Goal: Information Seeking & Learning: Learn about a topic

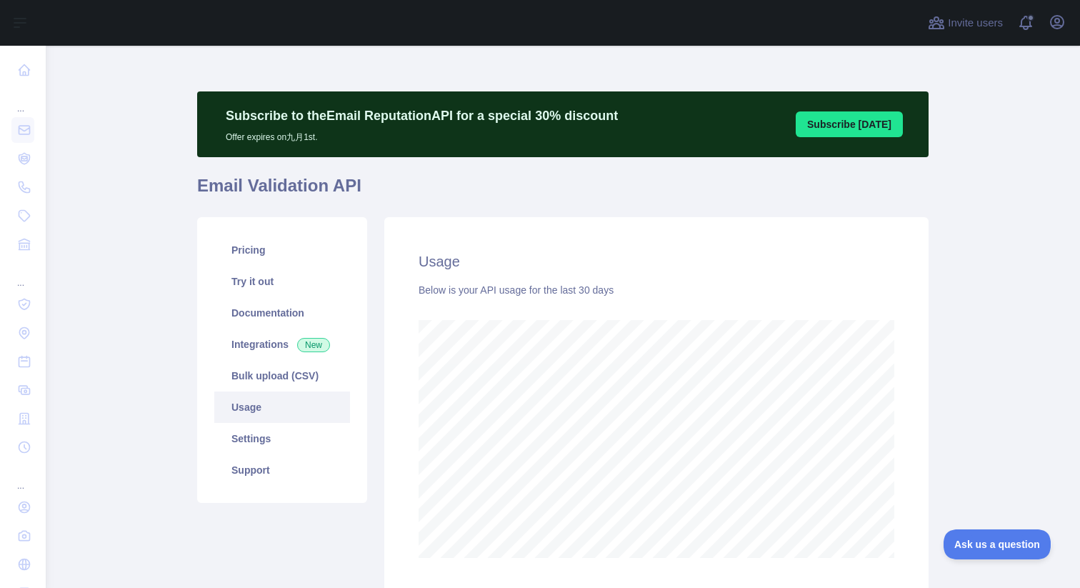
scroll to position [542, 1023]
click at [263, 254] on link "Pricing" at bounding box center [282, 249] width 136 height 31
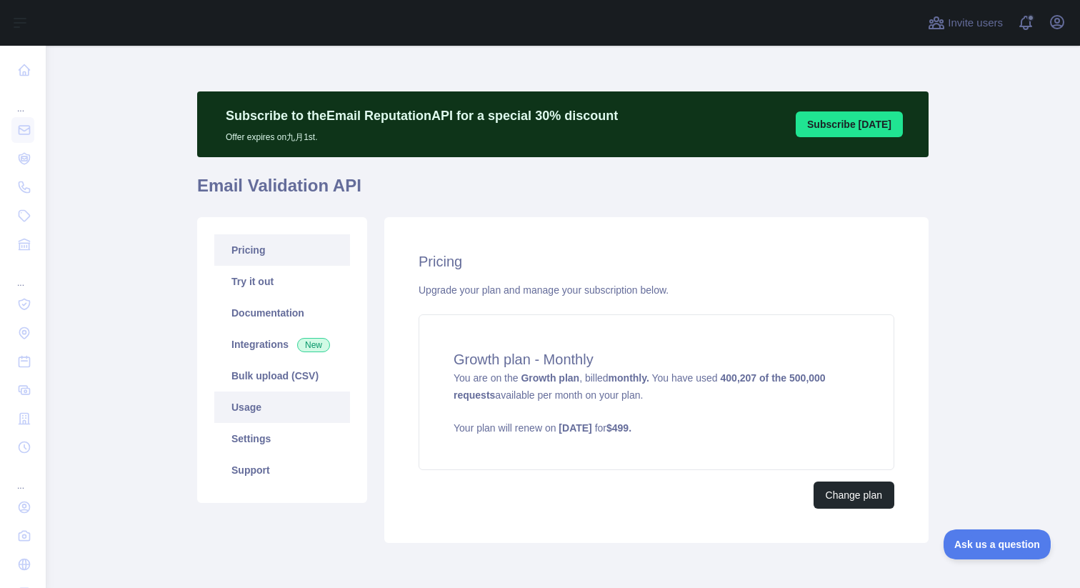
click at [252, 408] on link "Usage" at bounding box center [282, 406] width 136 height 31
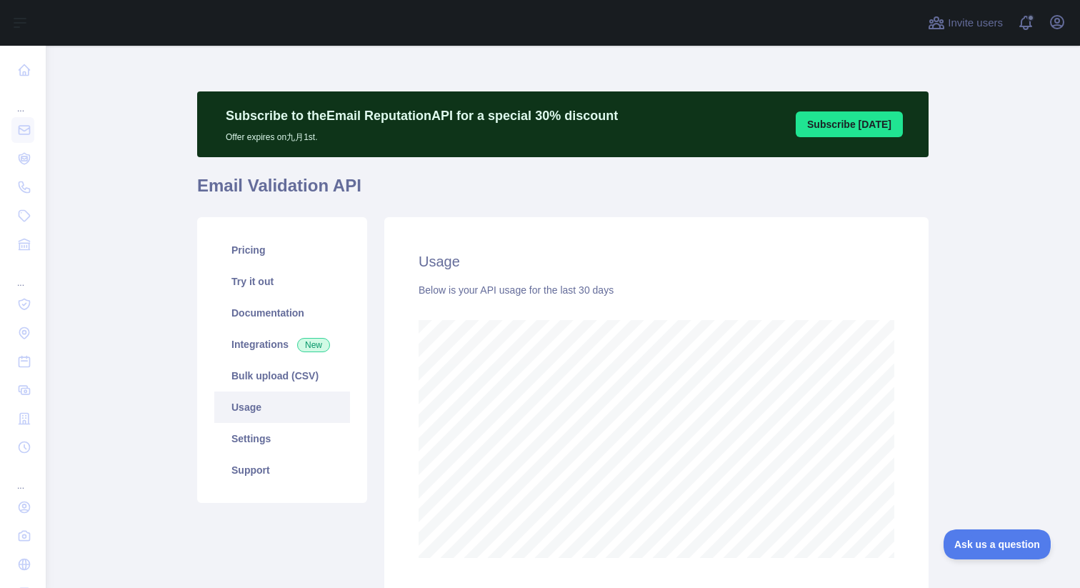
scroll to position [542, 1023]
click at [258, 252] on link "Pricing" at bounding box center [282, 249] width 136 height 31
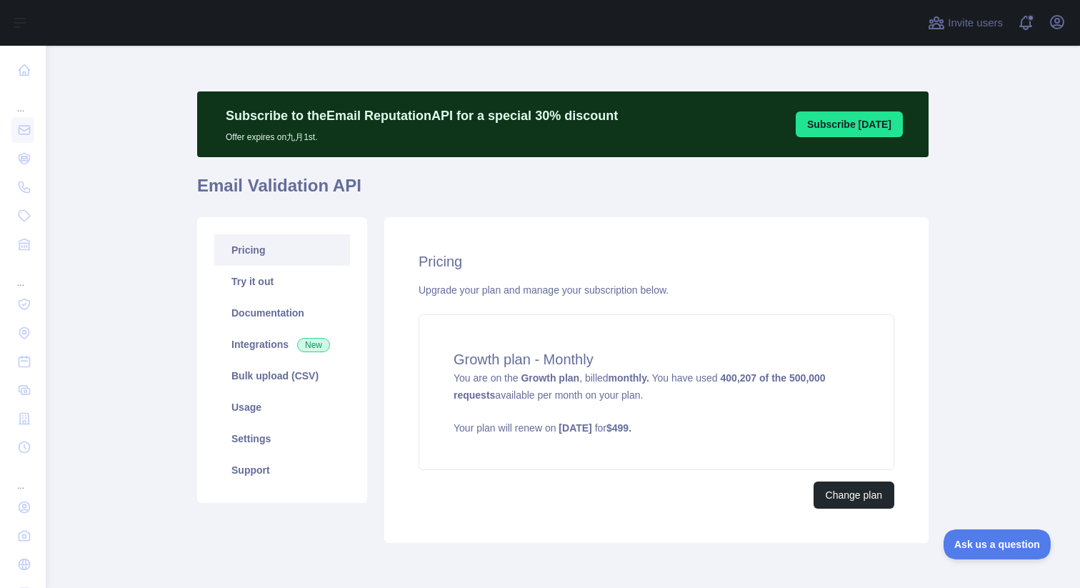
click at [144, 159] on main "Subscribe to the Email Reputation API for a special 30 % discount Offer expires…" at bounding box center [563, 317] width 1034 height 542
